Goal: Information Seeking & Learning: Check status

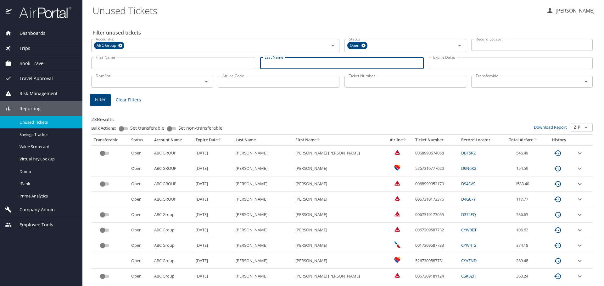
click at [274, 63] on input "Last Name" at bounding box center [342, 63] width 164 height 12
type input "munoz arroqui"
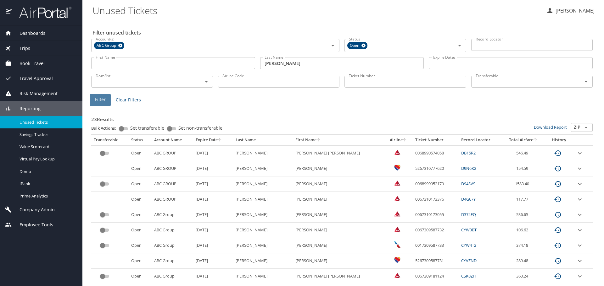
click at [106, 100] on button "Filter" at bounding box center [100, 100] width 21 height 12
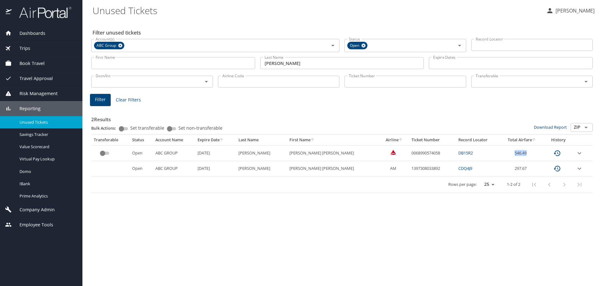
drag, startPoint x: 527, startPoint y: 153, endPoint x: 504, endPoint y: 153, distance: 23.0
click at [504, 153] on td "546.49" at bounding box center [522, 153] width 44 height 15
copy td "546.49"
drag, startPoint x: 427, startPoint y: 153, endPoint x: 386, endPoint y: 156, distance: 40.3
click at [386, 156] on tr "Open ABC GROUP 9/26/2026 MUNOZ ARROQUI MARIA JOSE 0068990574058 DB15R2 546.49" at bounding box center [341, 153] width 501 height 15
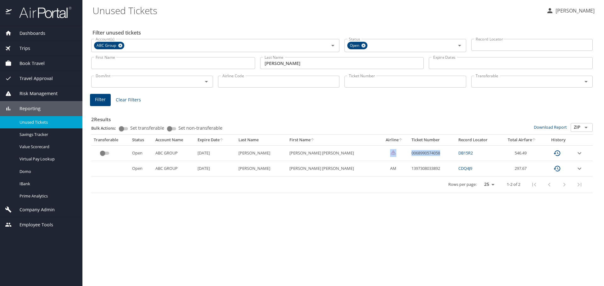
copy tr "0068990574058"
click at [575, 154] on icon "expand row" at bounding box center [579, 154] width 8 height 8
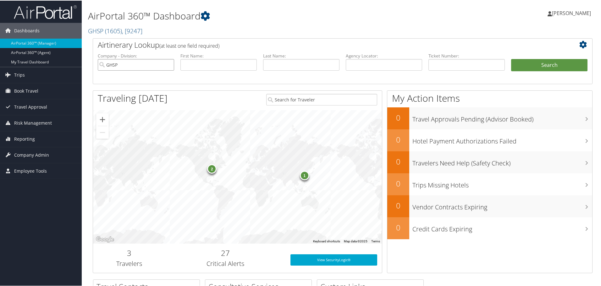
click at [170, 67] on input "GHSP" at bounding box center [136, 64] width 76 height 12
click at [19, 74] on span "Trips" at bounding box center [19, 75] width 11 height 16
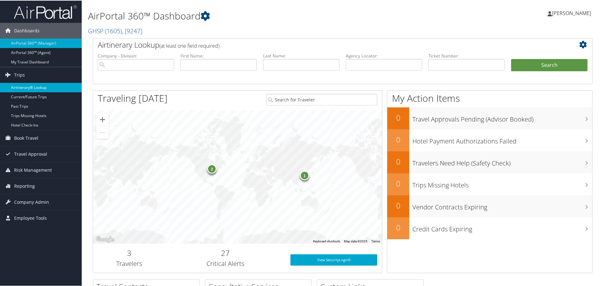
click at [24, 86] on link "Airtinerary® Lookup" at bounding box center [41, 86] width 82 height 9
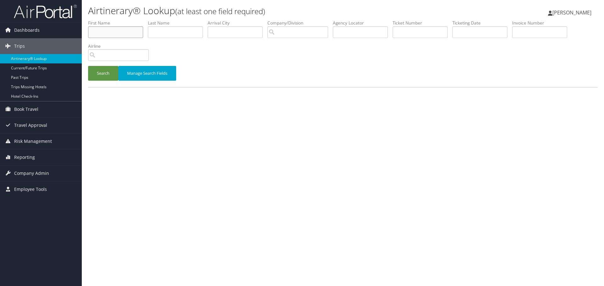
click at [118, 30] on input "text" at bounding box center [115, 32] width 55 height 12
type input "[PERSON_NAME]"
click at [105, 74] on button "Search" at bounding box center [103, 73] width 30 height 15
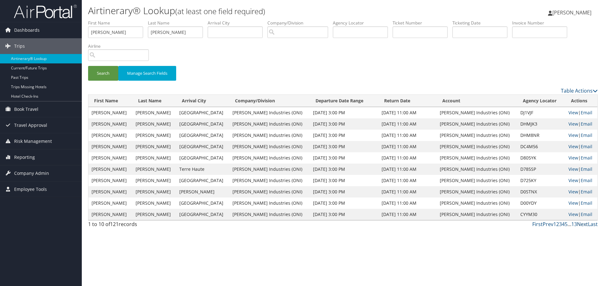
click at [583, 226] on link "Next" at bounding box center [581, 224] width 11 height 7
click at [568, 215] on link "View" at bounding box center [573, 215] width 10 height 6
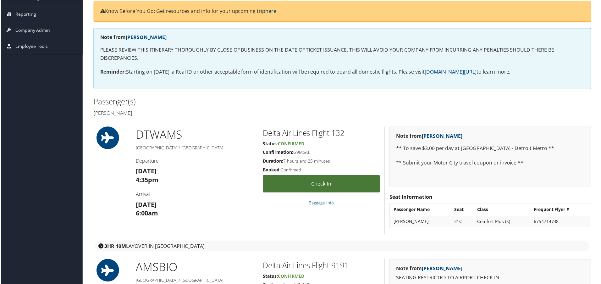
scroll to position [210, 0]
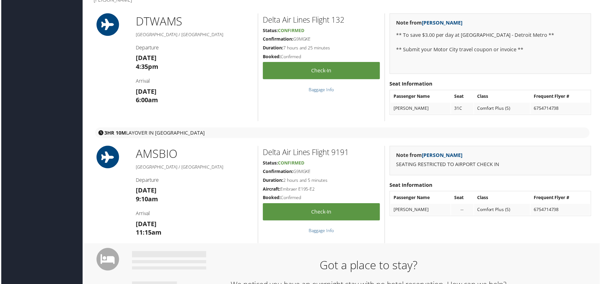
drag, startPoint x: 568, startPoint y: 107, endPoint x: 514, endPoint y: 101, distance: 54.1
click at [522, 110] on tr "JOHN THOMAS BULGER 31C Comfort Plus (S) 6754714738" at bounding box center [491, 108] width 201 height 11
copy tr "6754714738"
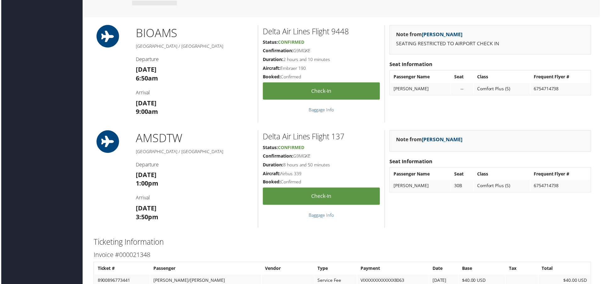
scroll to position [534, 0]
